Goal: Check status: Check status

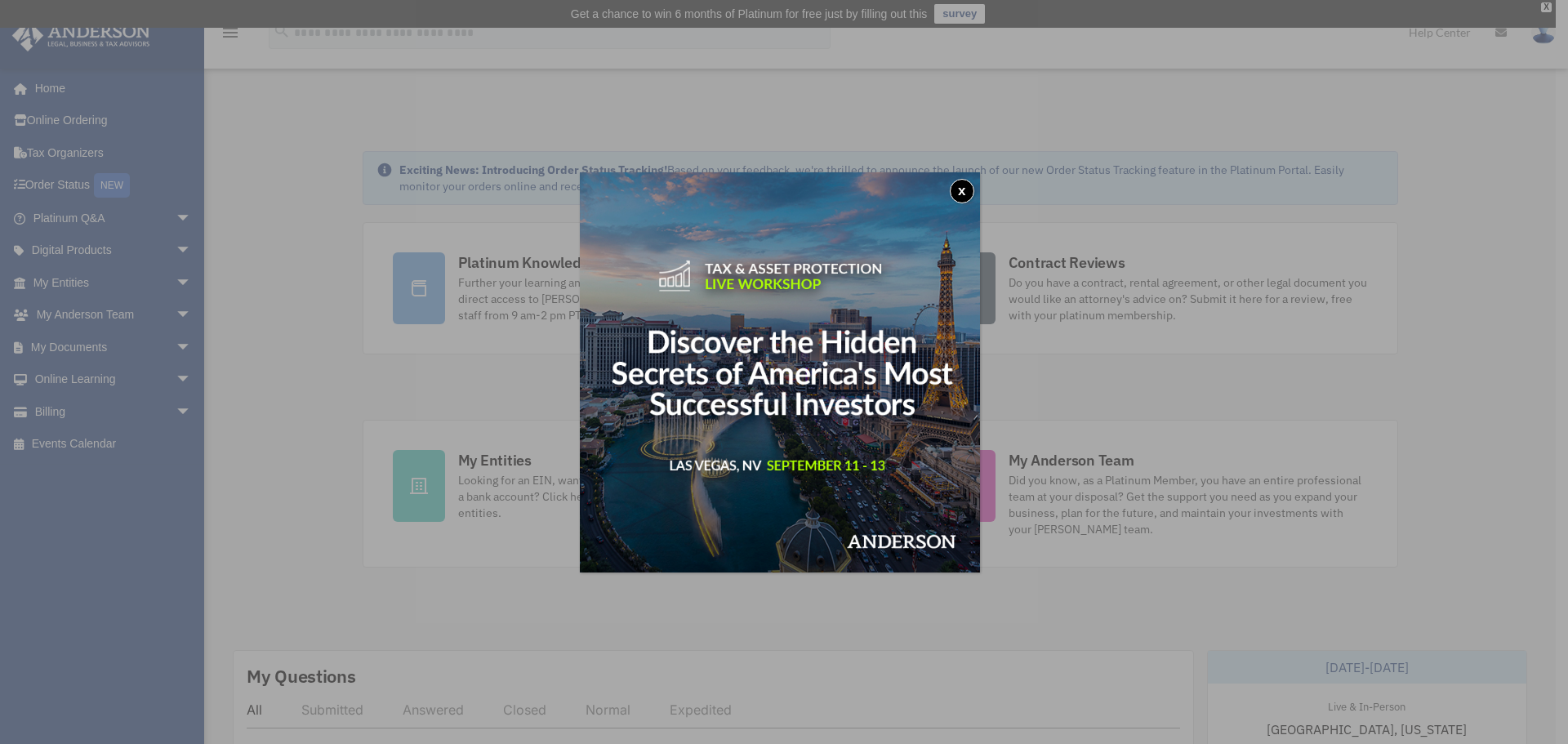
click at [966, 189] on button "x" at bounding box center [962, 191] width 24 height 24
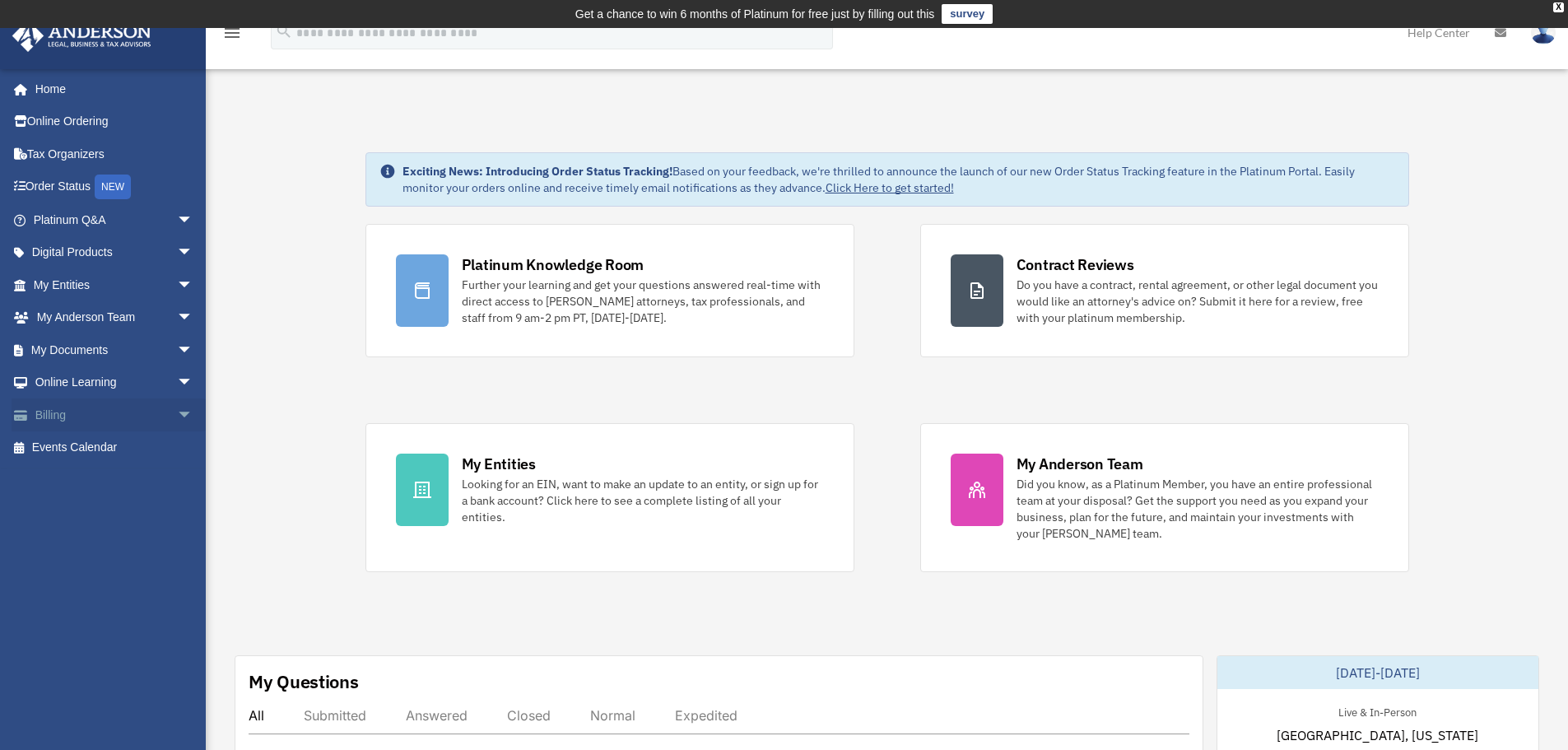
click at [155, 412] on link "Billing arrow_drop_down" at bounding box center [114, 415] width 206 height 33
click at [177, 412] on span "arrow_drop_down" at bounding box center [193, 416] width 33 height 34
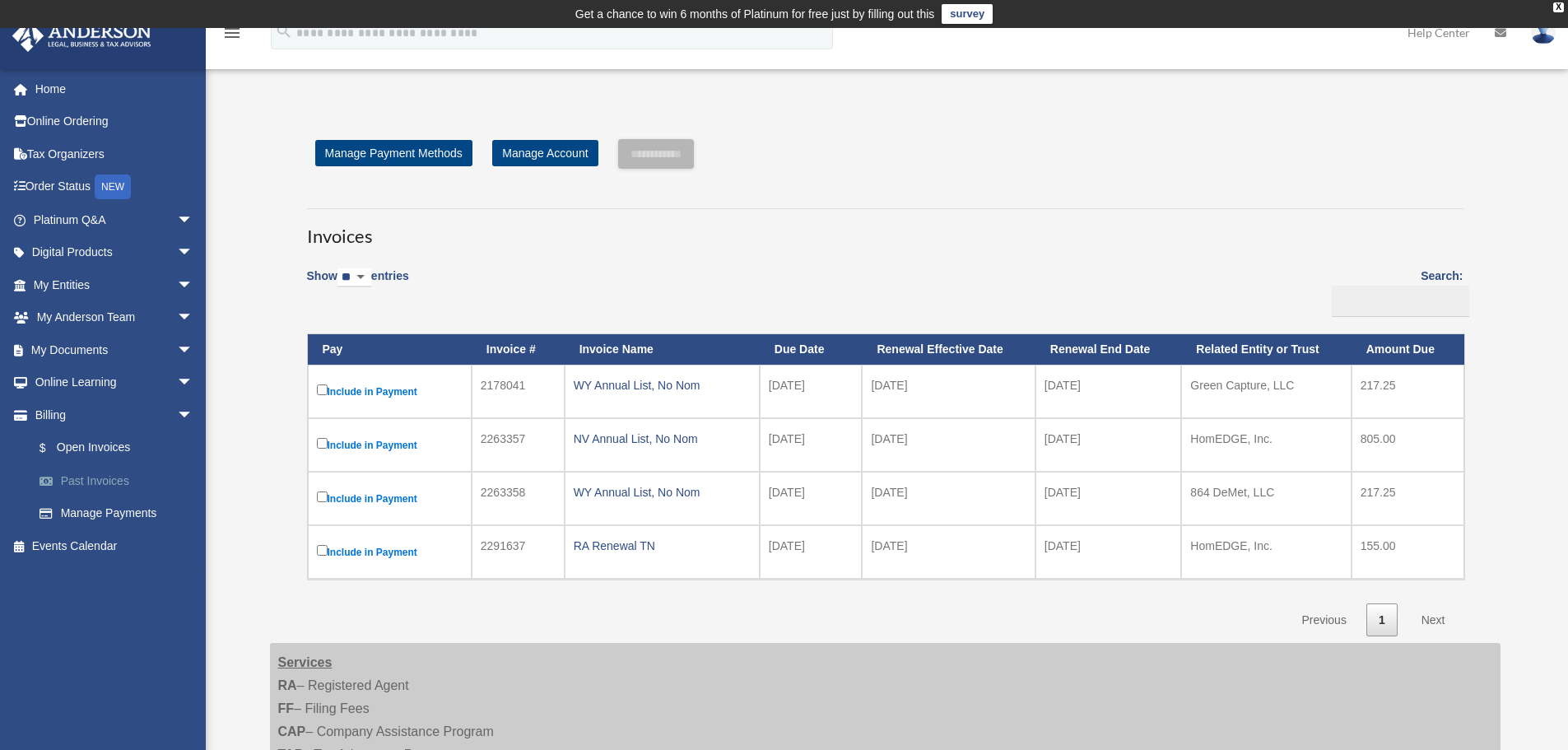
click at [117, 476] on link "Past Invoices" at bounding box center [120, 481] width 195 height 33
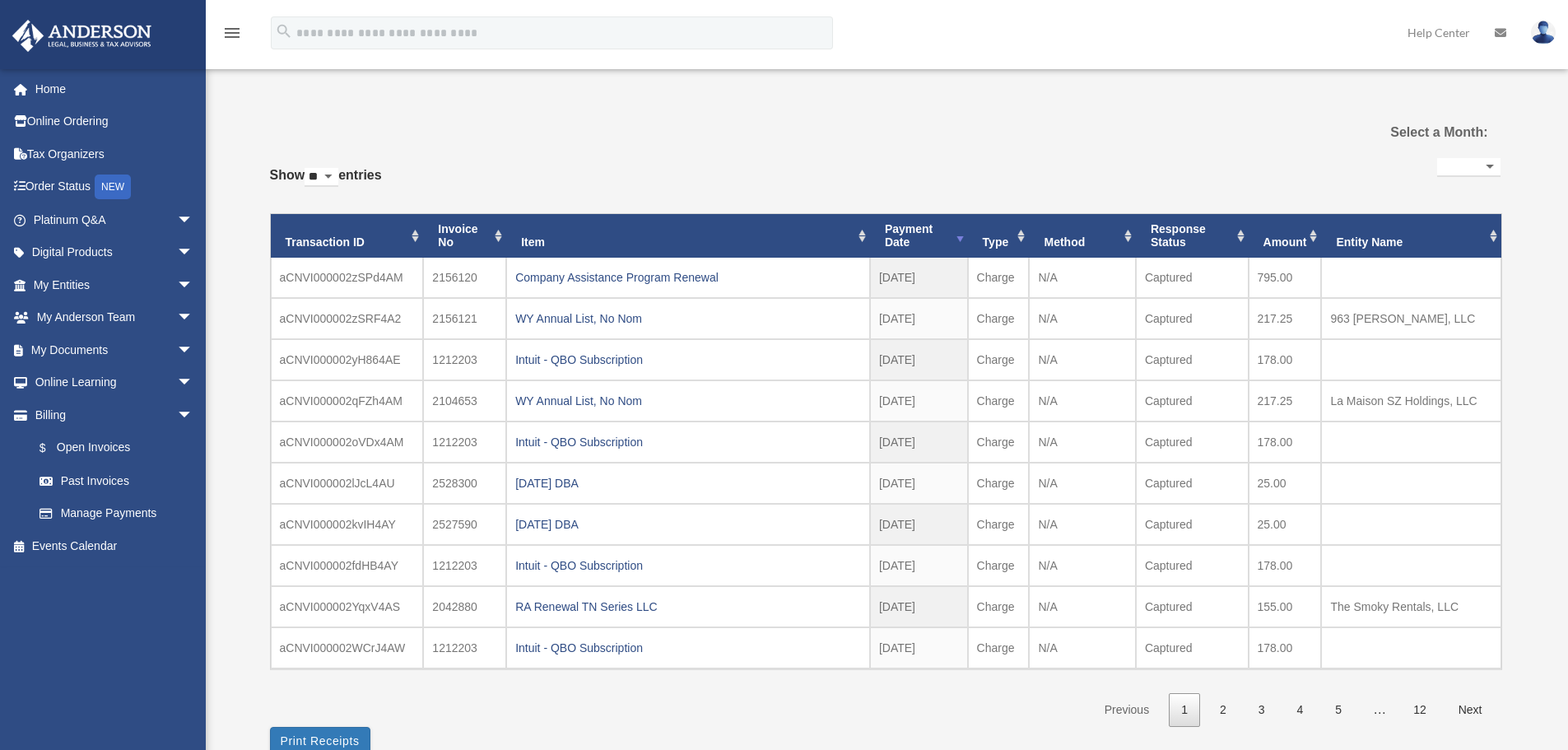
select select
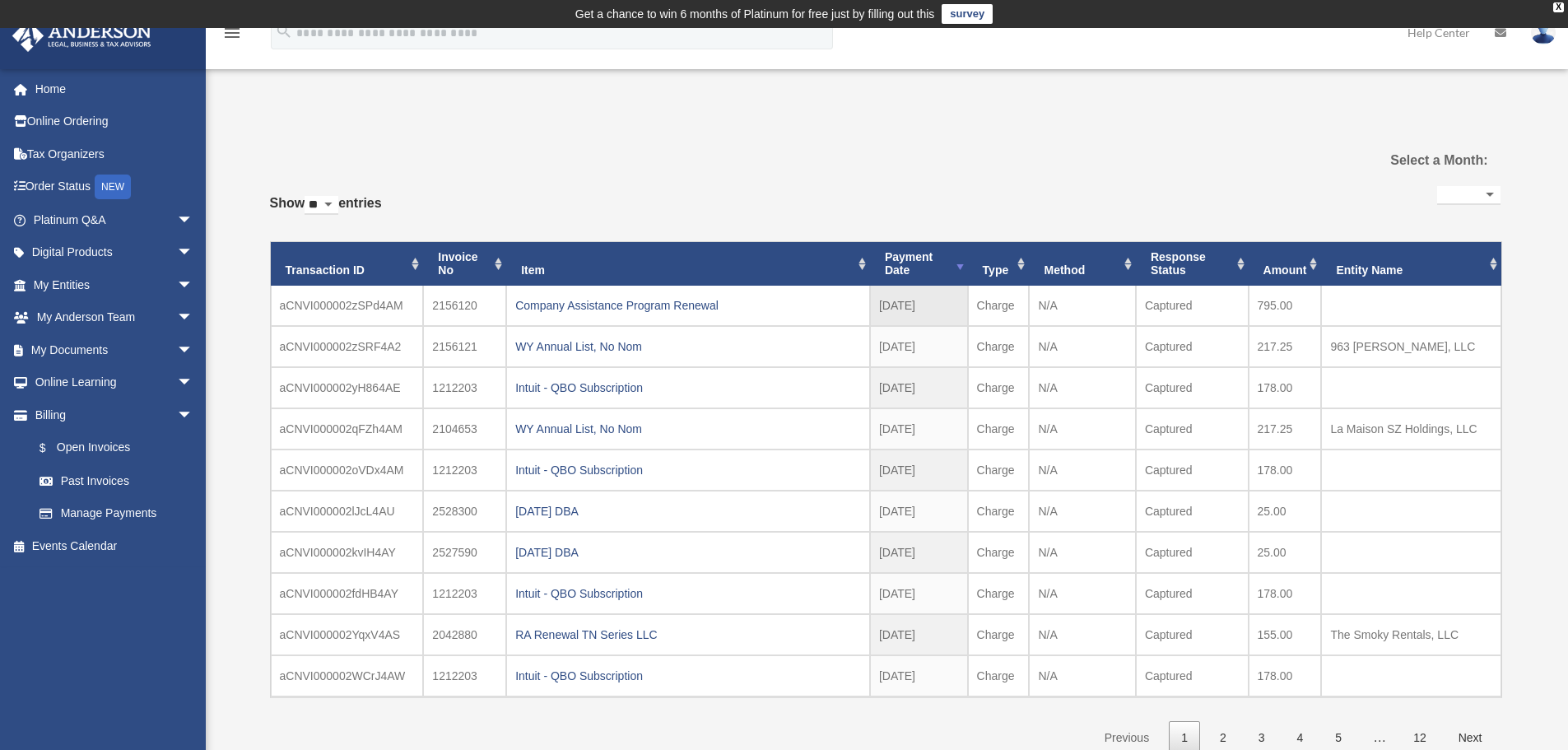
drag, startPoint x: 745, startPoint y: 308, endPoint x: 514, endPoint y: 304, distance: 231.0
click at [514, 304] on td "Company Assistance Program Renewal" at bounding box center [688, 305] width 364 height 41
copy div "Company Assistance Program Renewal"
